Goal: Task Accomplishment & Management: Manage account settings

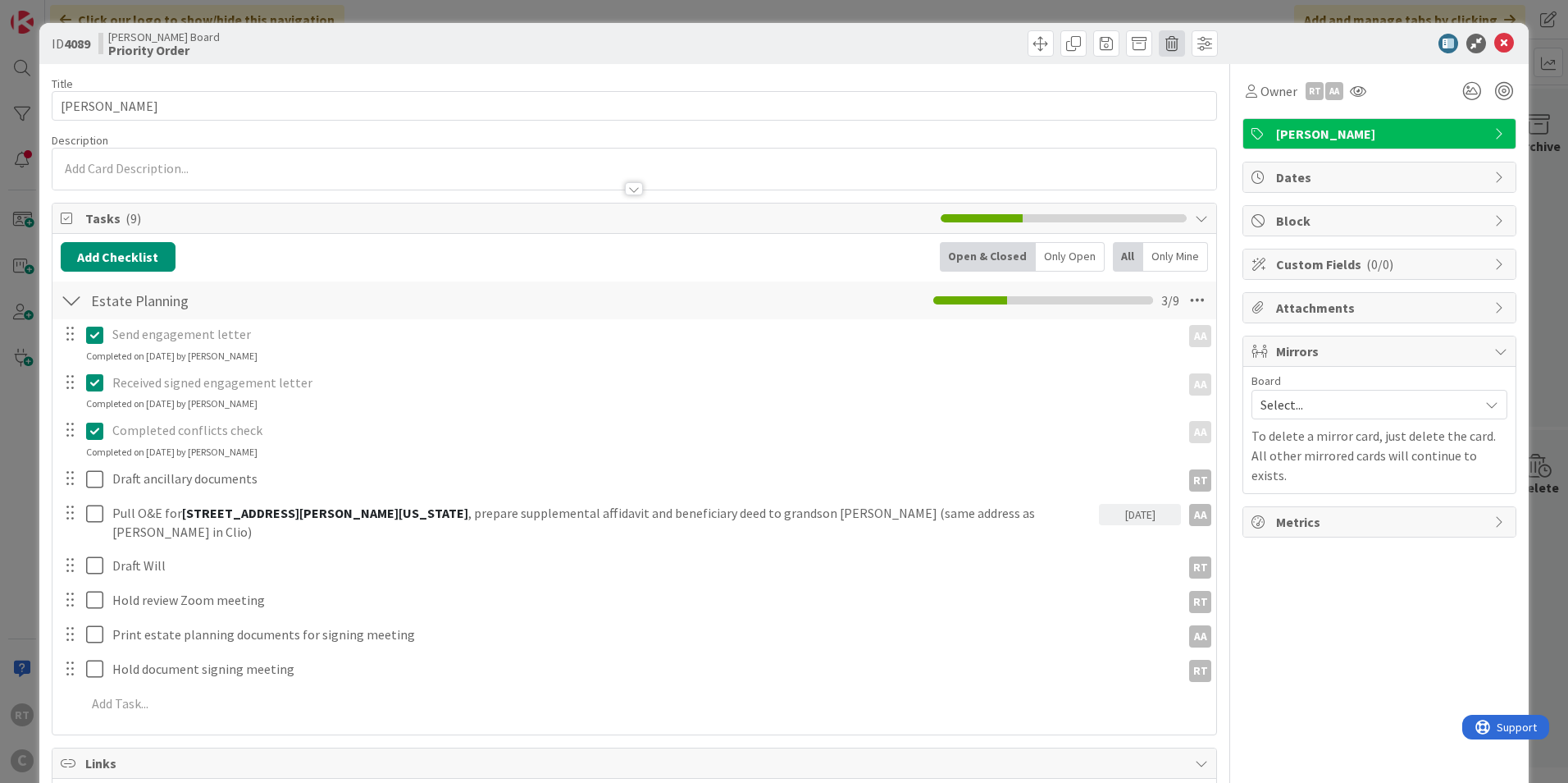
scroll to position [3, 0]
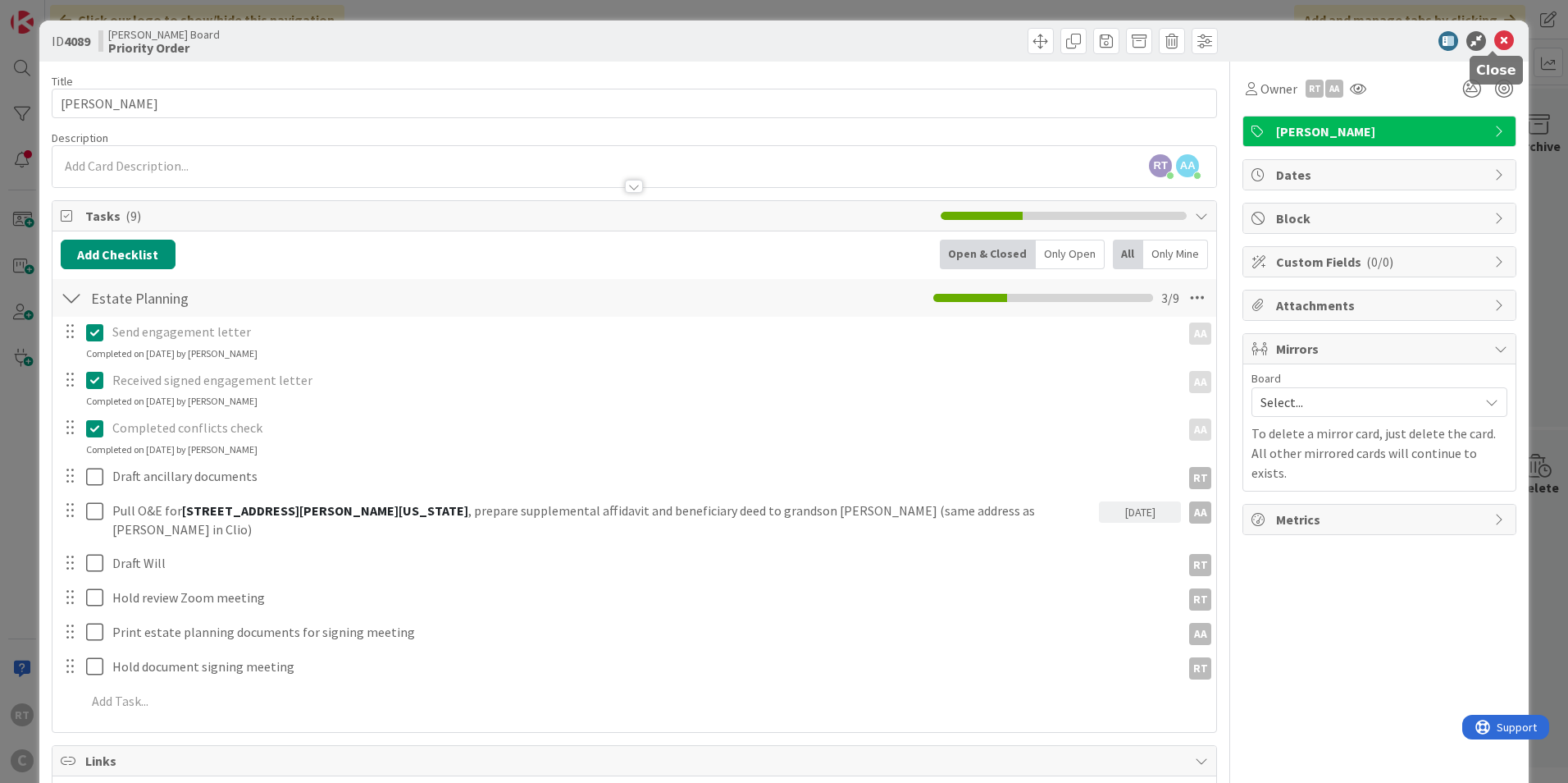
click at [1494, 44] on icon at bounding box center [1504, 41] width 20 height 20
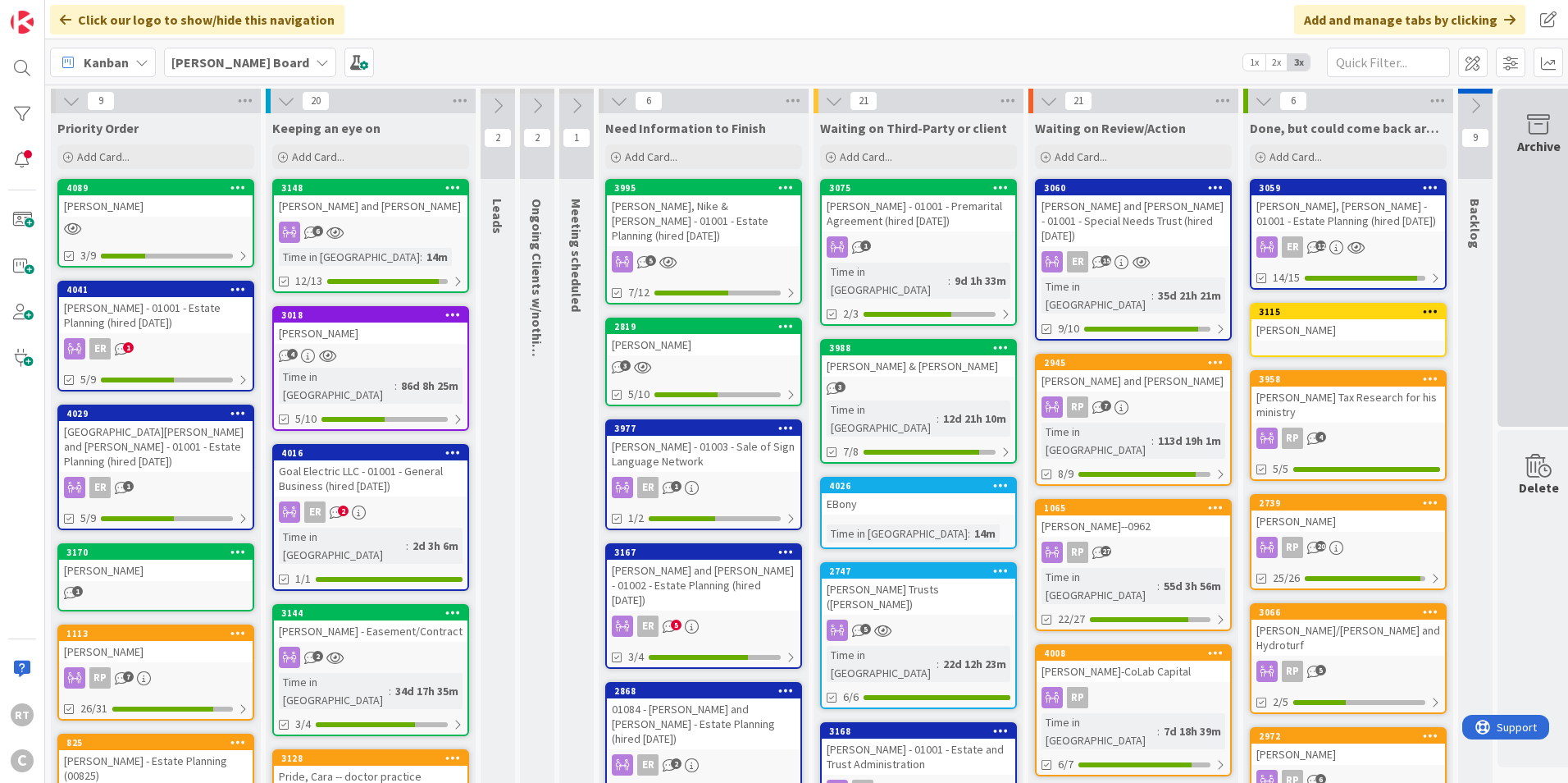
click at [1552, 274] on div "Archive" at bounding box center [1539, 258] width 82 height 338
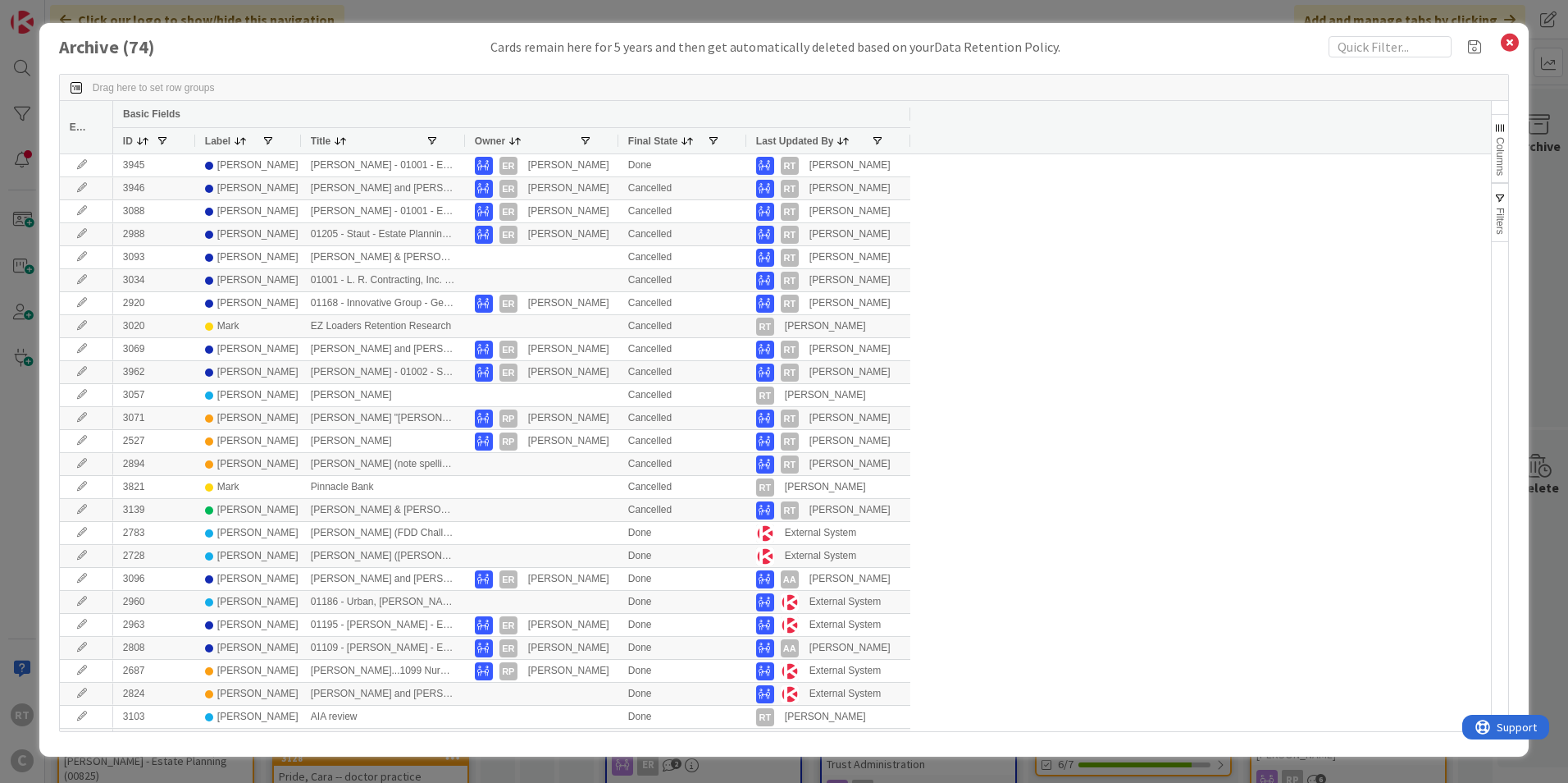
click at [205, 141] on span "Label" at bounding box center [218, 141] width 26 height 12
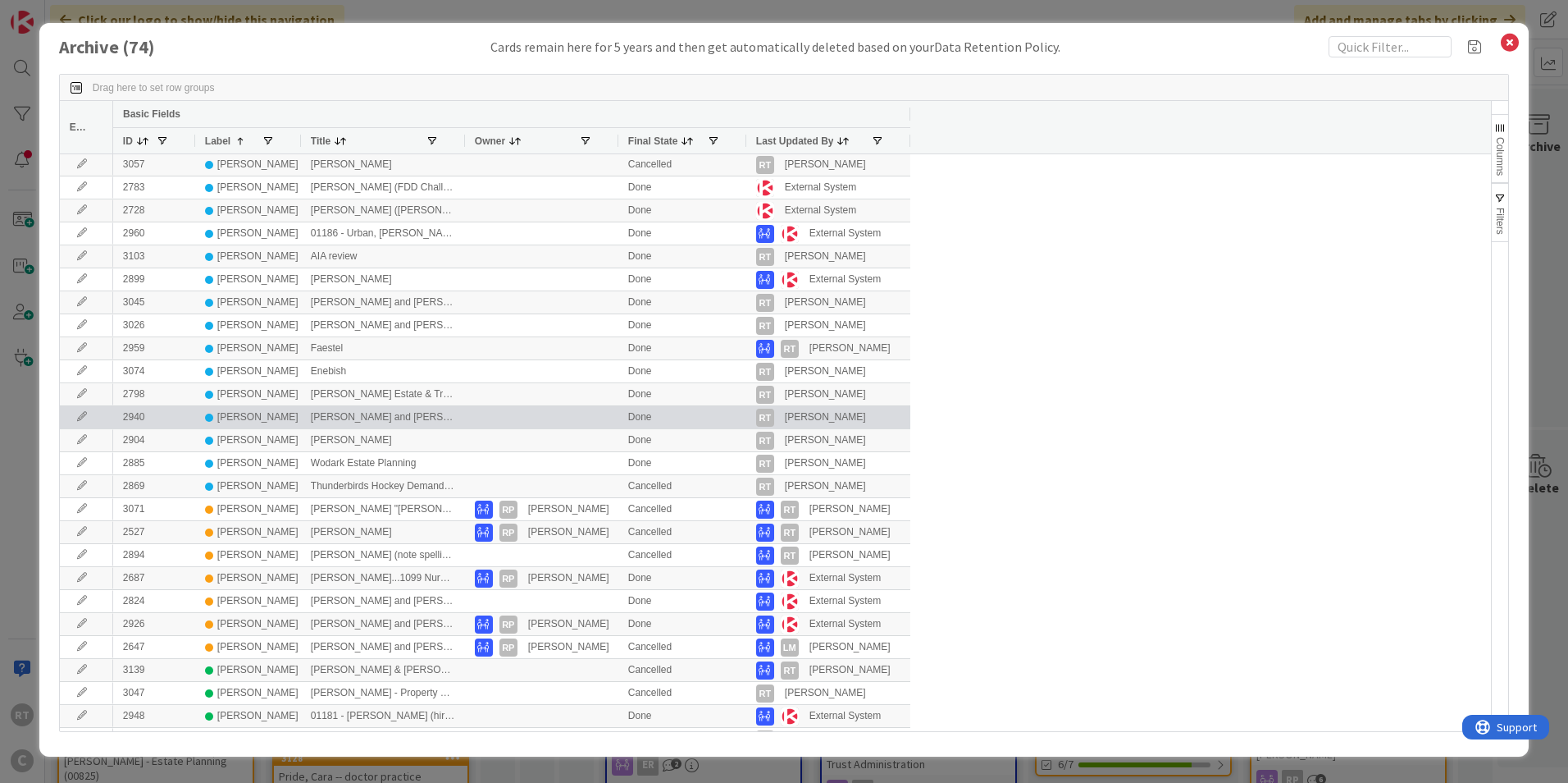
scroll to position [1124, 0]
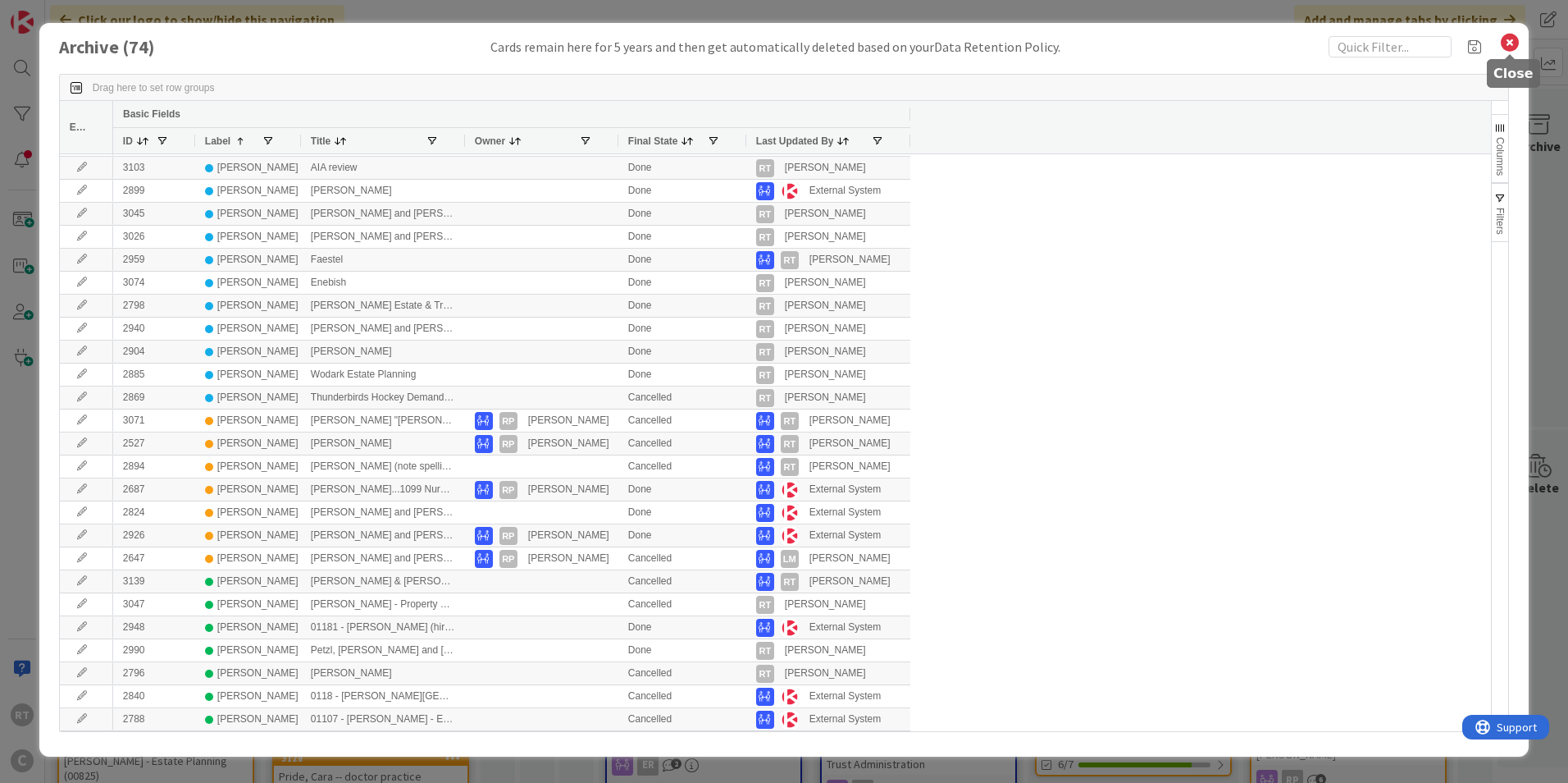
click at [1508, 45] on icon at bounding box center [1510, 43] width 21 height 23
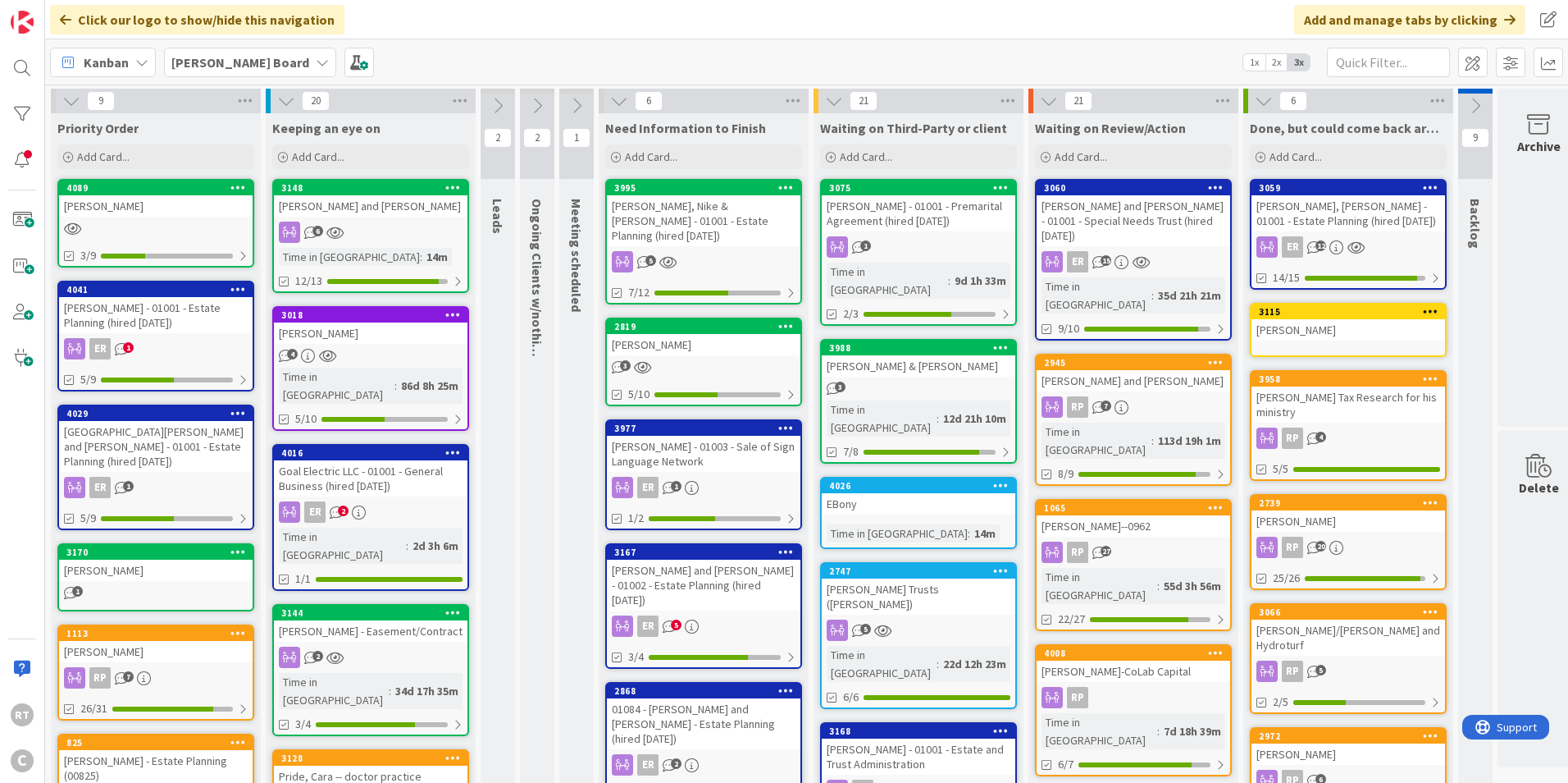
click at [116, 208] on div "[PERSON_NAME]" at bounding box center [156, 206] width 194 height 21
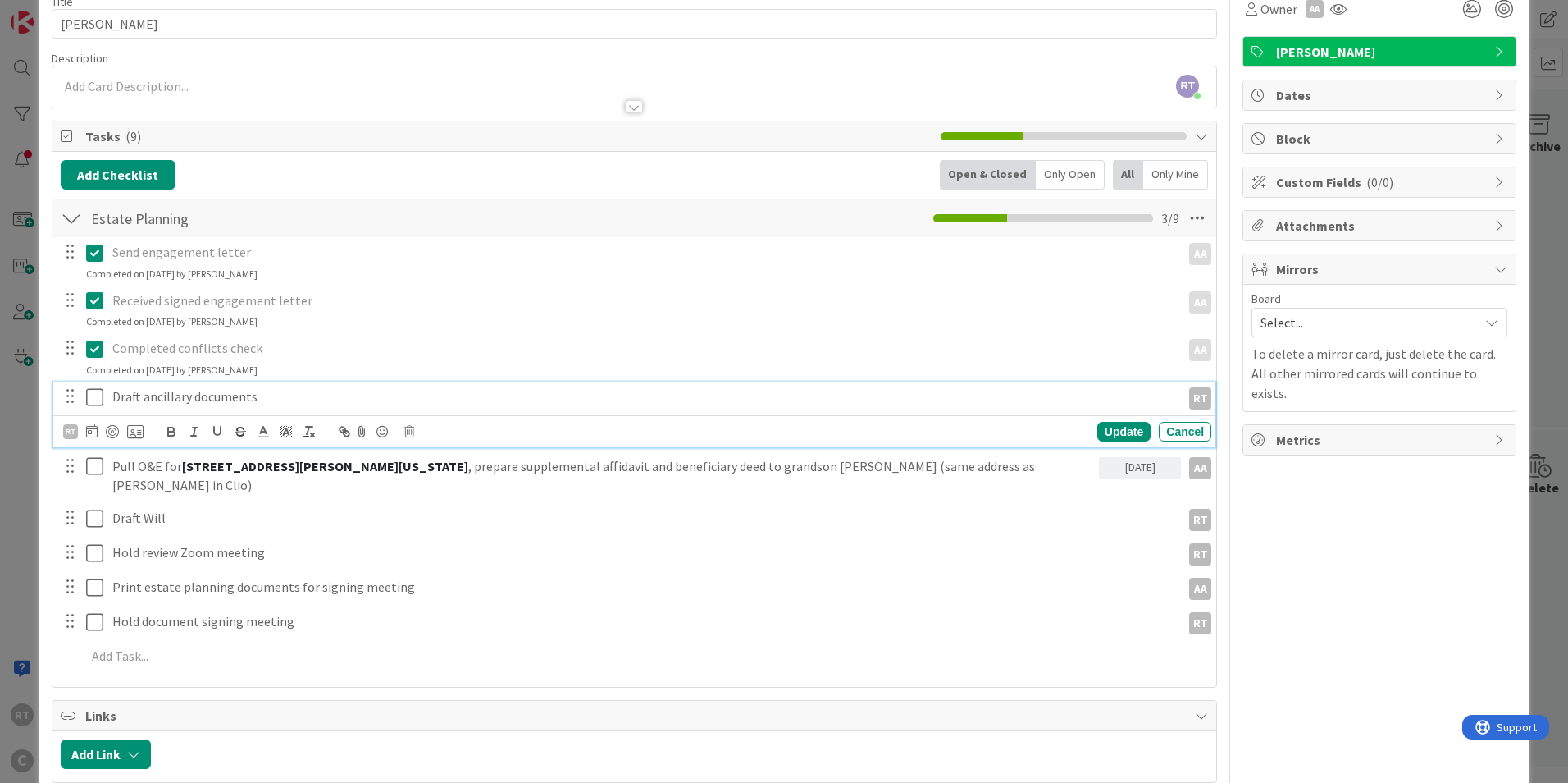
click at [199, 400] on p "Draft ancillary documents" at bounding box center [643, 396] width 1062 height 19
click at [86, 437] on icon at bounding box center [92, 431] width 12 height 13
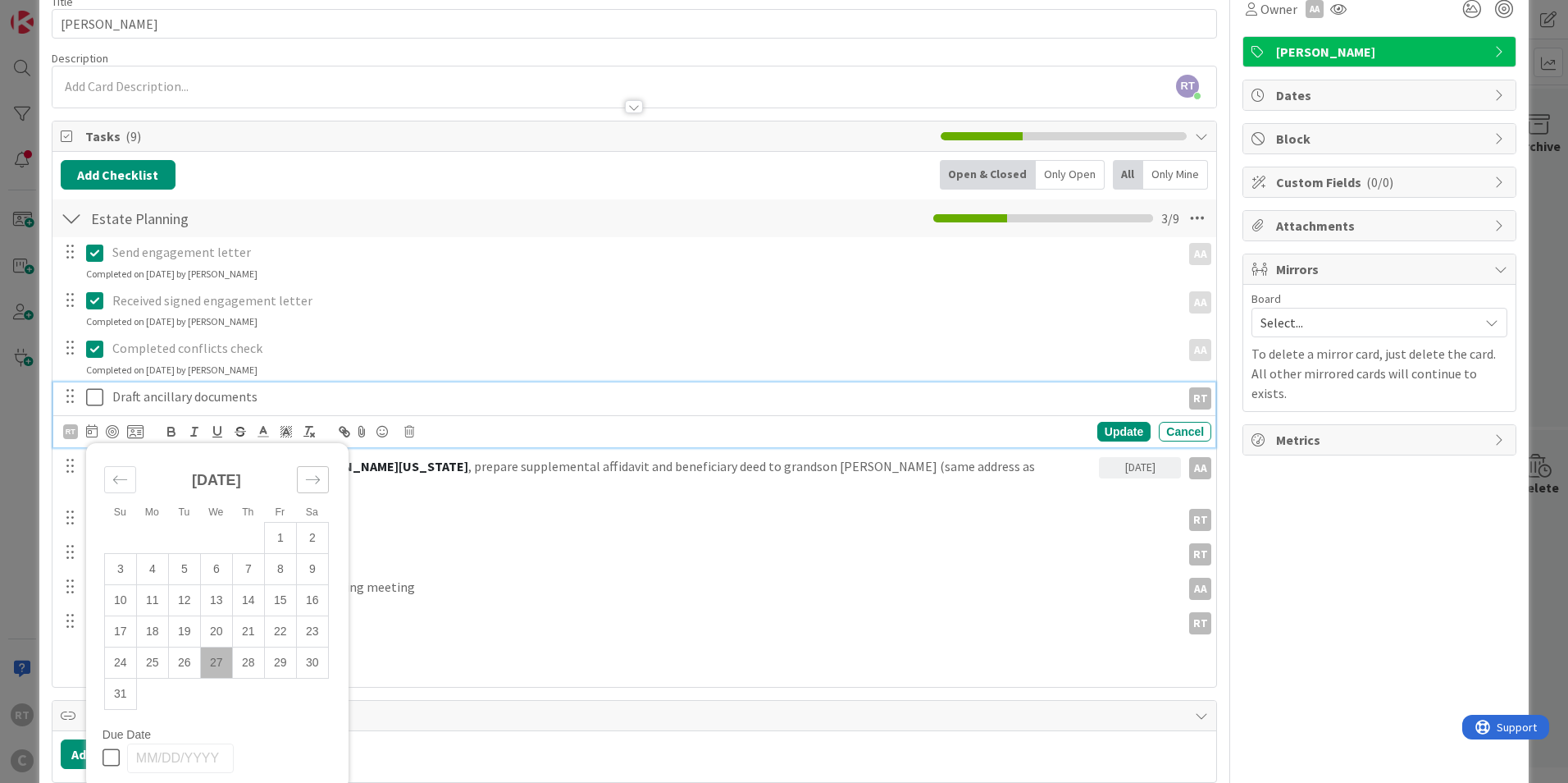
click at [305, 488] on div "Move forward to switch to the next month." at bounding box center [313, 480] width 32 height 27
click at [220, 543] on td "3" at bounding box center [216, 537] width 32 height 31
type input "[DATE]"
click at [58, 432] on div "RT Su Mo Tu We Th Fr Sa [DATE] 1 2 3 4 5 6 7 8 9 10 11 12 13 14 15 16 17 18 19 …" at bounding box center [634, 432] width 1162 height 32
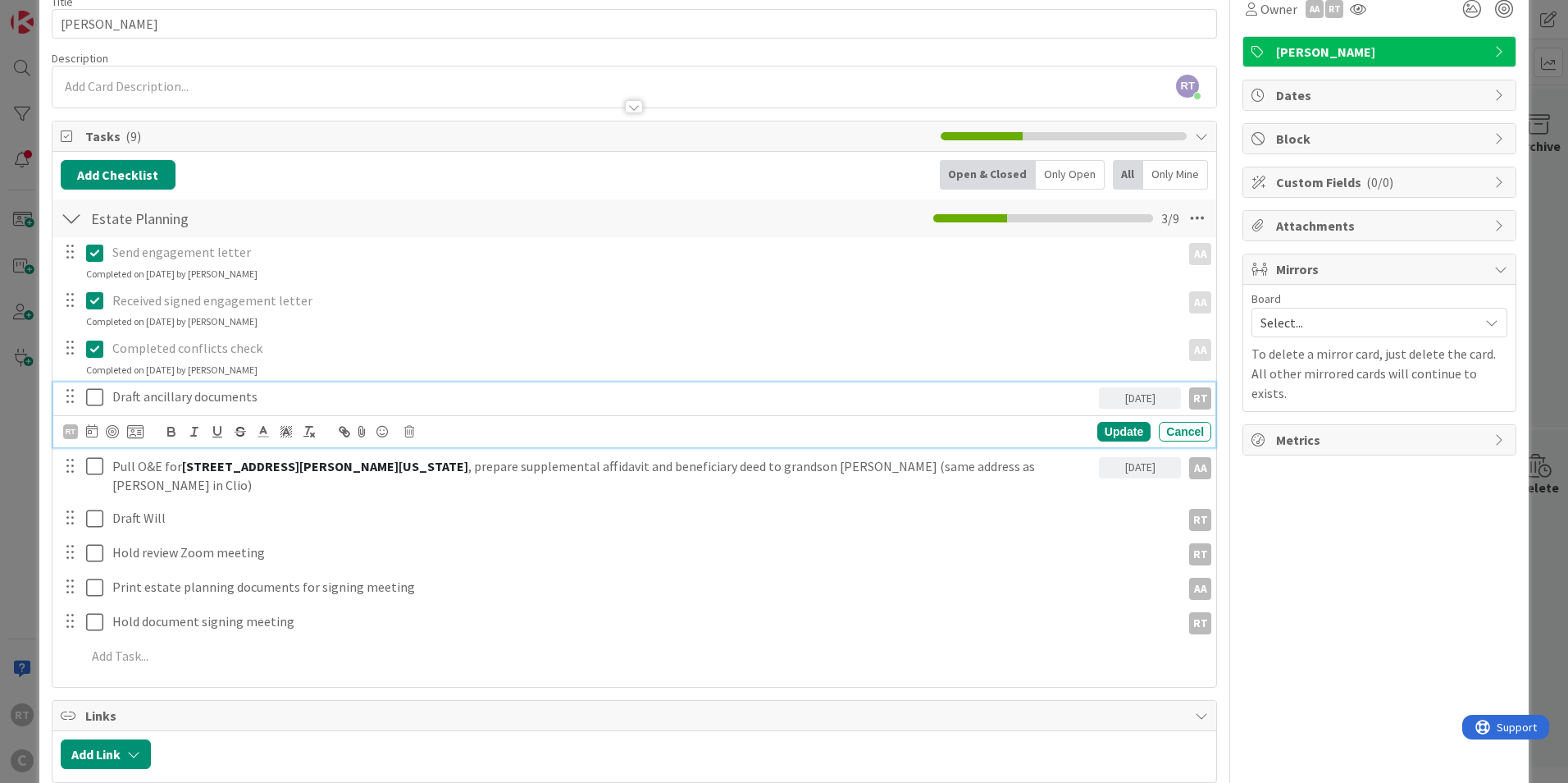
click at [61, 432] on div "RT Su Mo Tu We Th Fr Sa [DATE] 1 2 3 4 5 6 7 8 9 10 11 12 13 14 15 16 17 18 19 …" at bounding box center [634, 432] width 1162 height 32
click at [71, 435] on div "RT" at bounding box center [70, 432] width 15 height 15
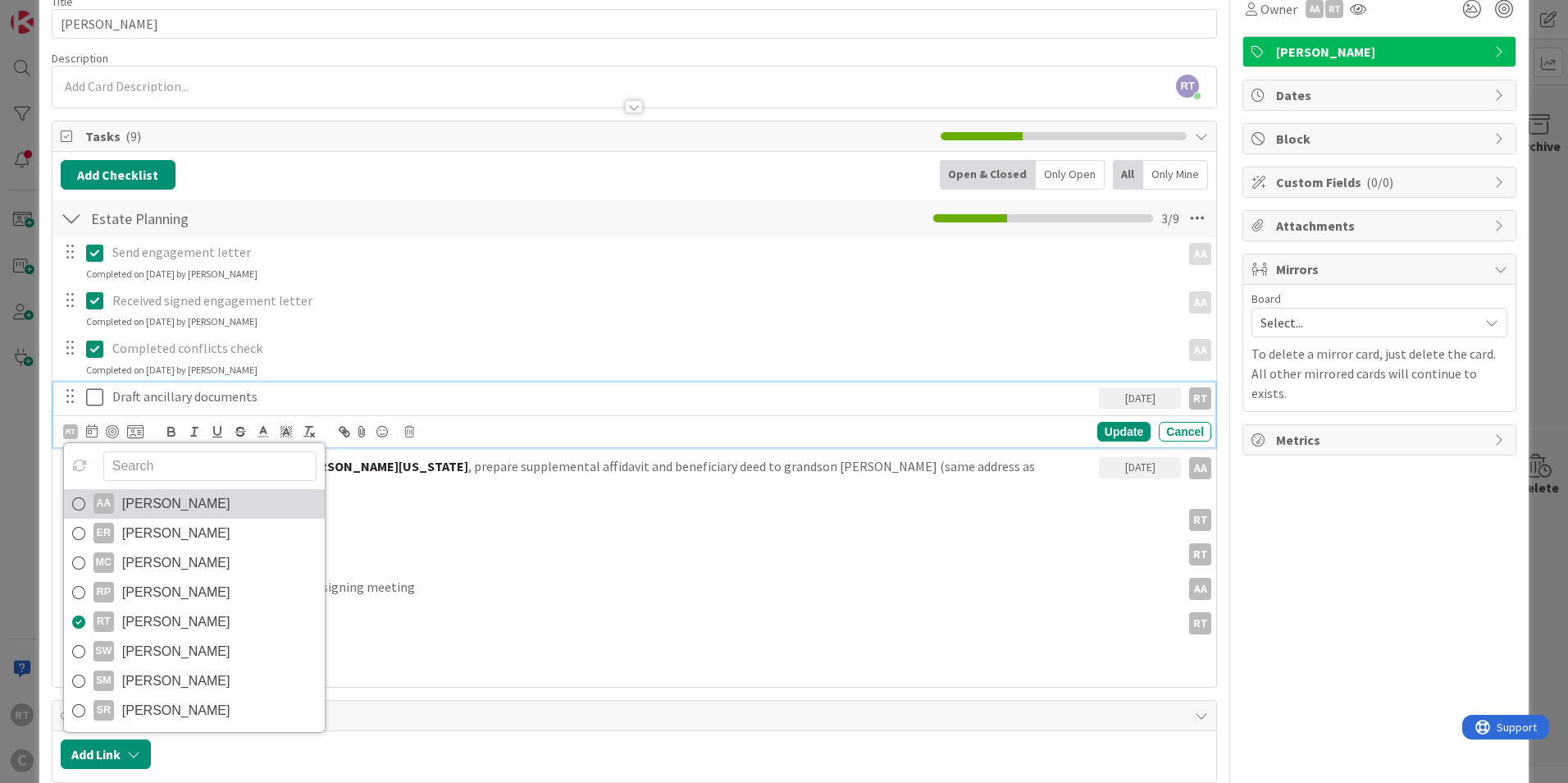
click at [137, 496] on span "[PERSON_NAME]" at bounding box center [176, 504] width 109 height 25
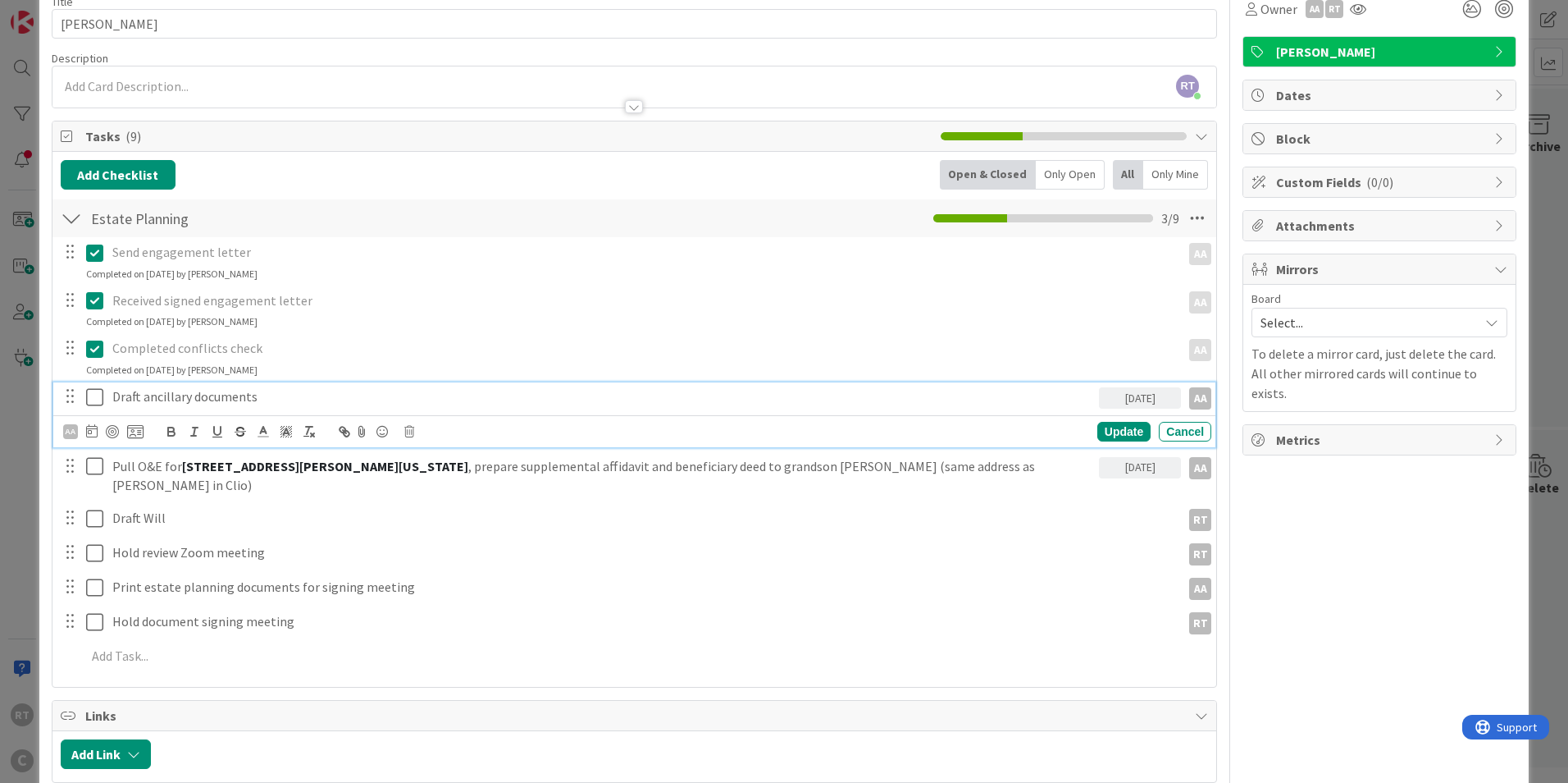
click at [259, 399] on p "Draft ancillary documents" at bounding box center [602, 396] width 980 height 19
click at [1105, 424] on div "Update" at bounding box center [1124, 432] width 53 height 20
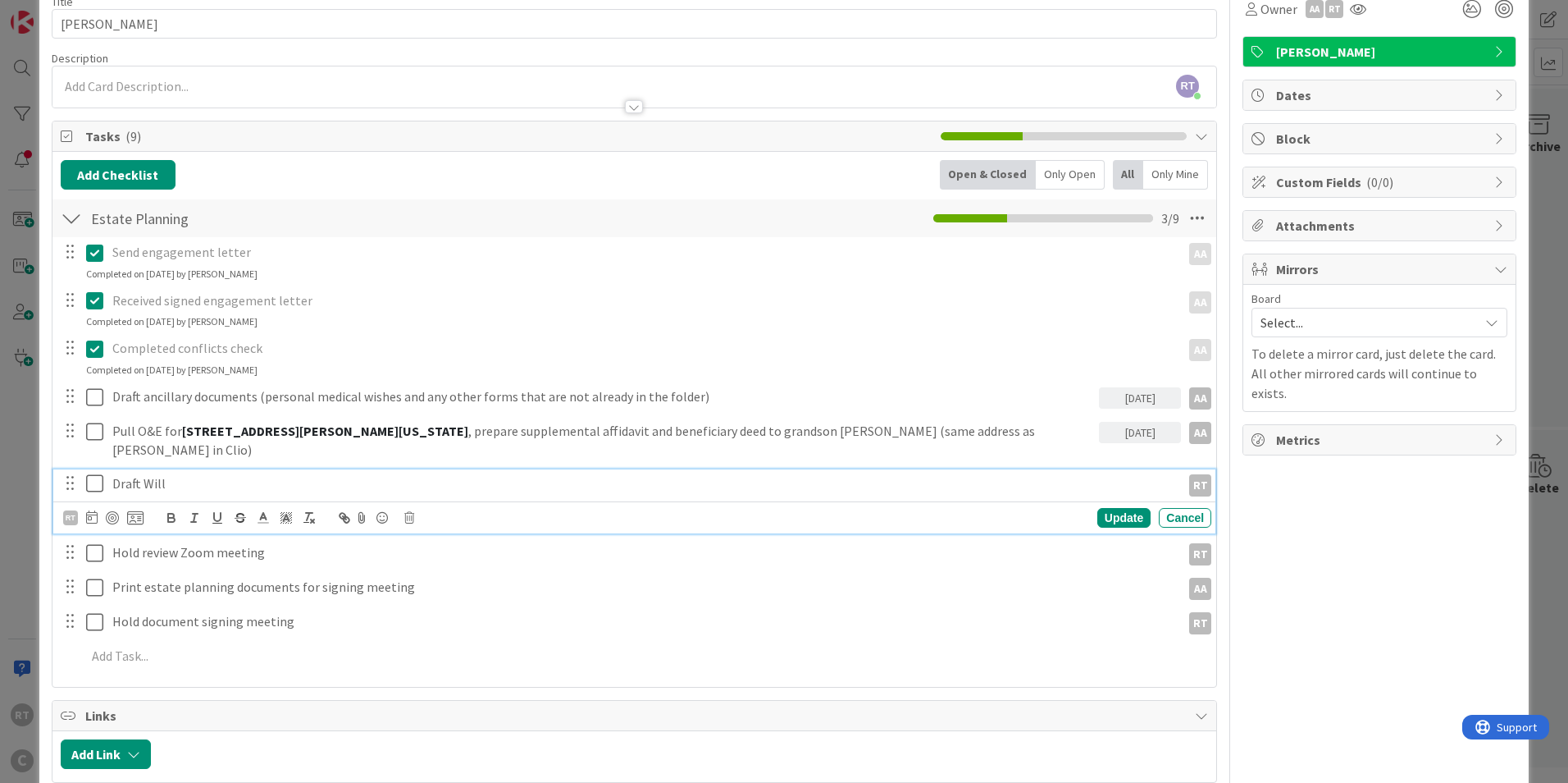
click at [98, 473] on icon at bounding box center [99, 483] width 25 height 20
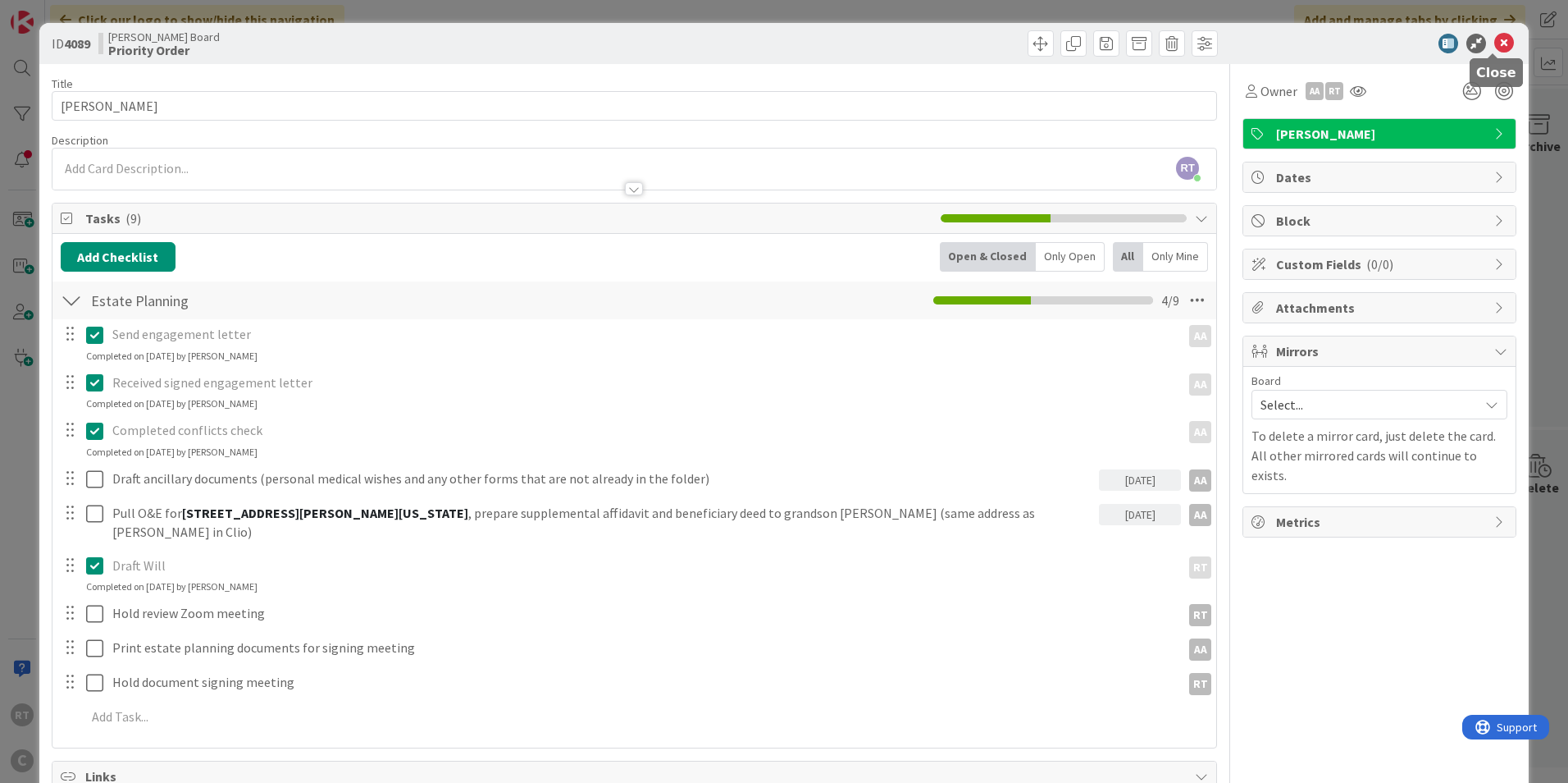
click at [1496, 46] on icon at bounding box center [1504, 44] width 20 height 20
